Goal: Navigation & Orientation: Find specific page/section

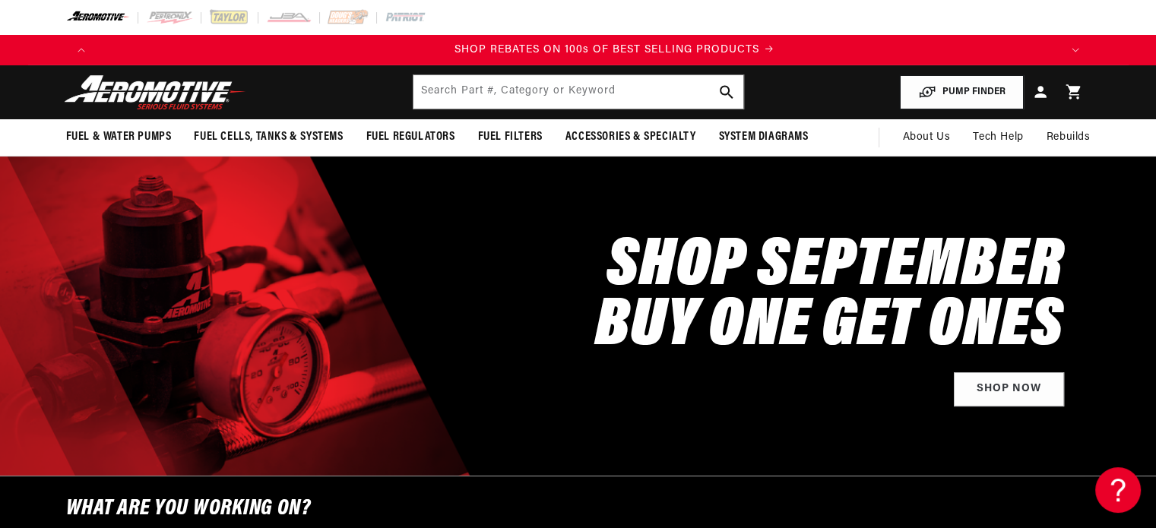
scroll to position [0, 1927]
click at [945, 90] on button "PUMP FINDER" at bounding box center [962, 92] width 124 height 34
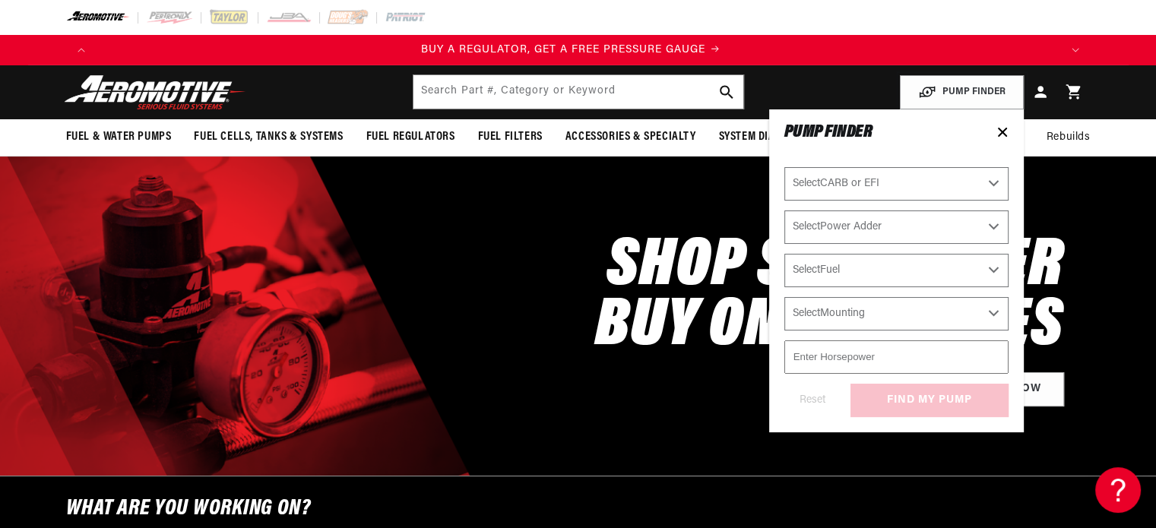
scroll to position [0, 0]
click at [998, 129] on icon at bounding box center [1002, 132] width 12 height 12
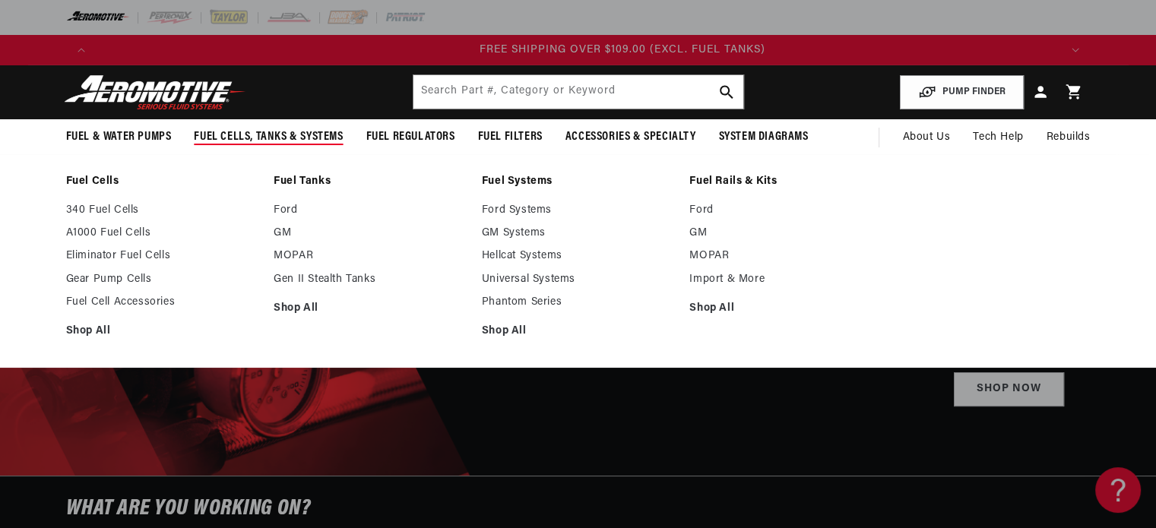
scroll to position [0, 2890]
click at [74, 332] on link "Shop All" at bounding box center [162, 331] width 193 height 14
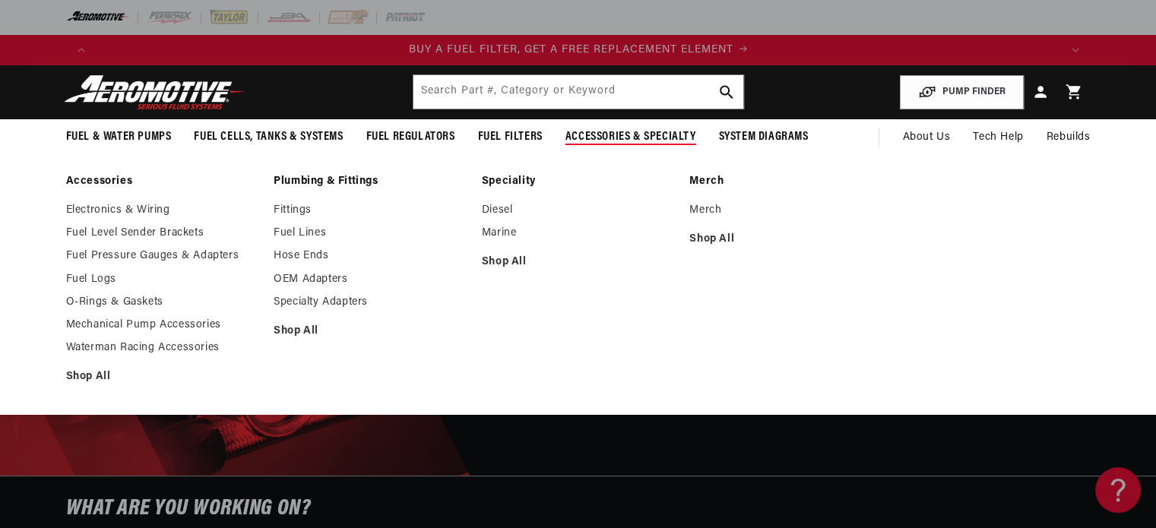
scroll to position [0, 963]
click at [639, 139] on span "Accessories & Specialty" at bounding box center [630, 137] width 131 height 16
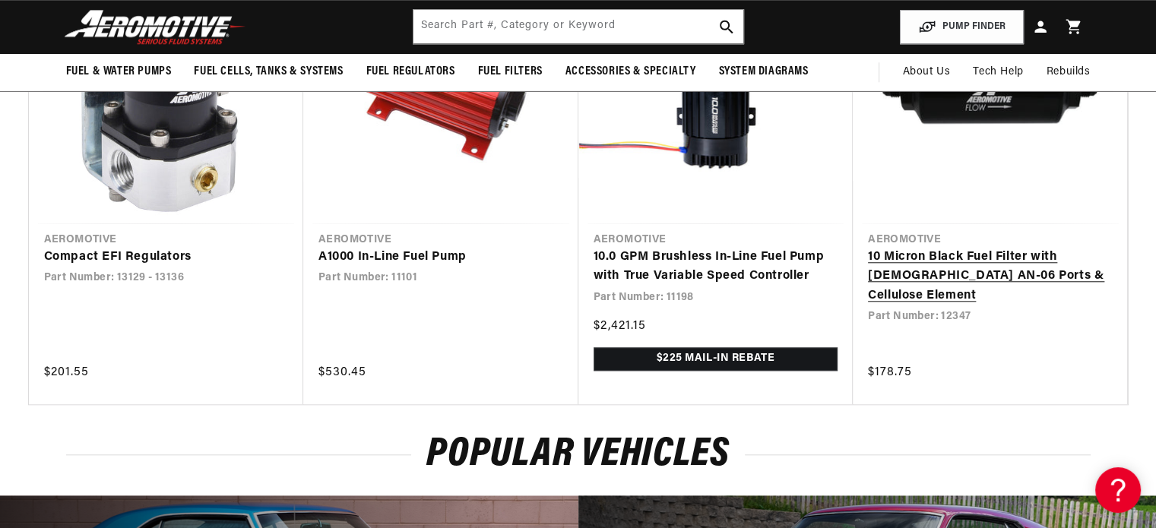
scroll to position [1444, 0]
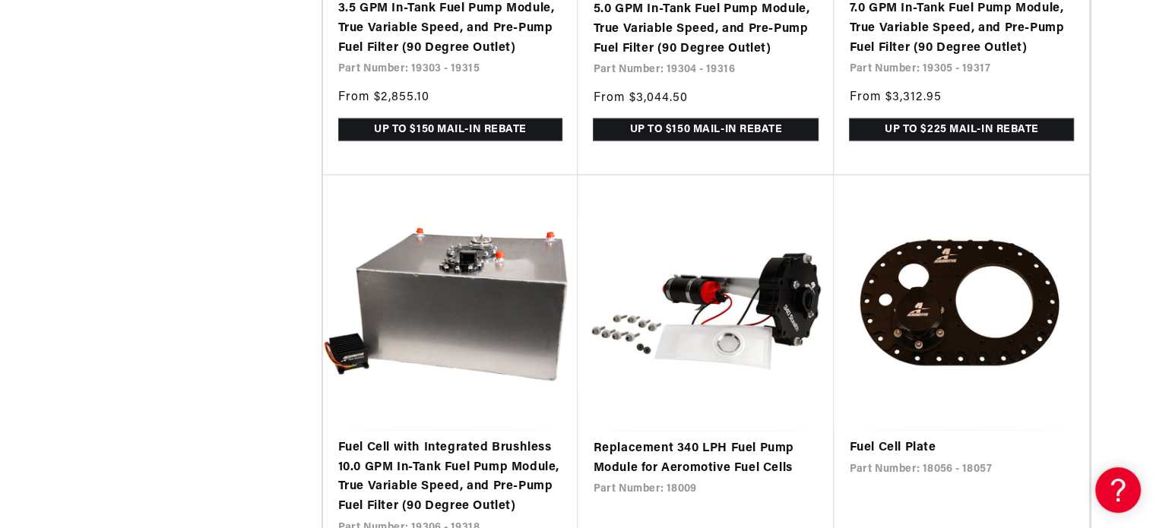
scroll to position [0, 963]
